Goal: Information Seeking & Learning: Learn about a topic

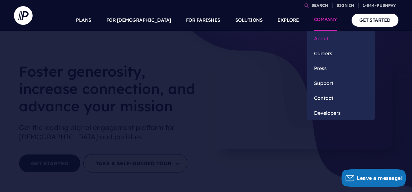
click at [323, 36] on link "About" at bounding box center [341, 38] width 68 height 15
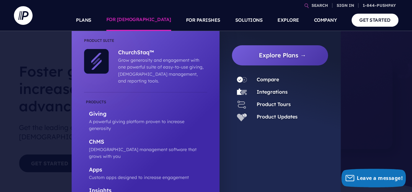
click at [159, 17] on link "FOR [DEMOGRAPHIC_DATA]" at bounding box center [138, 20] width 65 height 22
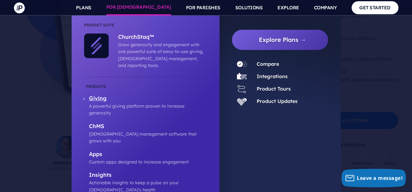
scroll to position [840, 0]
